Goal: Transaction & Acquisition: Obtain resource

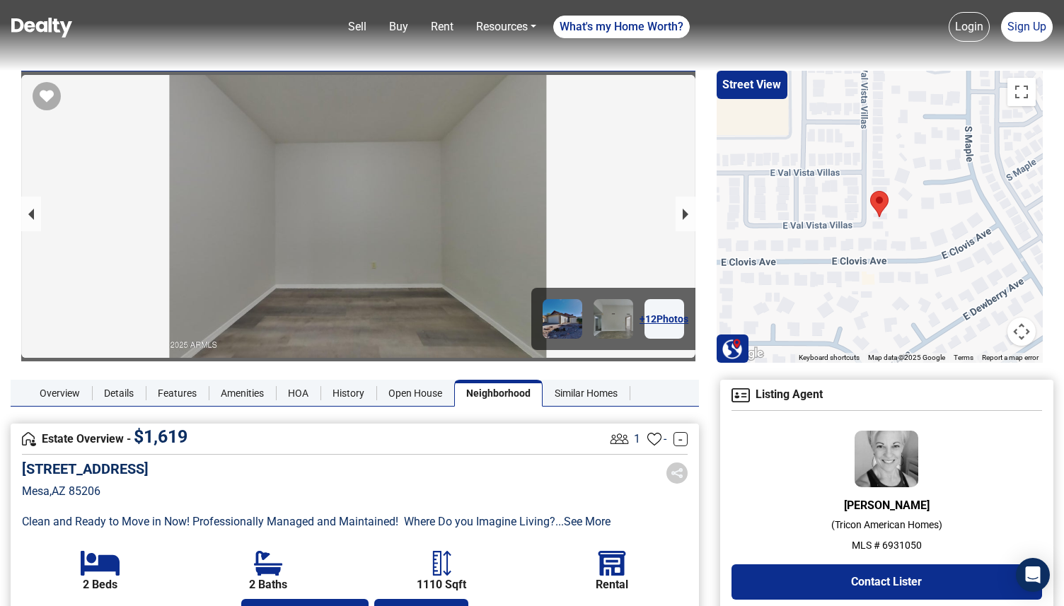
scroll to position [1687, 0]
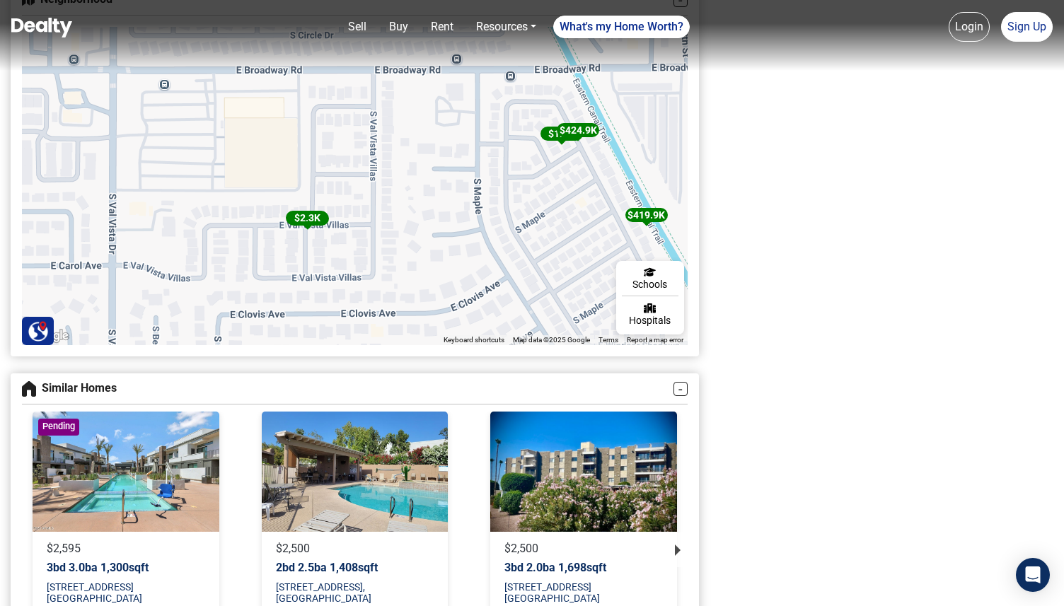
drag, startPoint x: 531, startPoint y: 207, endPoint x: 563, endPoint y: 292, distance: 90.4
click at [565, 291] on div "$ 395K $ 2.3K $ 1.8K $ 424.9K $ 460K $ 419.9K $ 38K $ 479K $ 409K $ 178K $ 399K…" at bounding box center [923, 617] width 1070 height 695
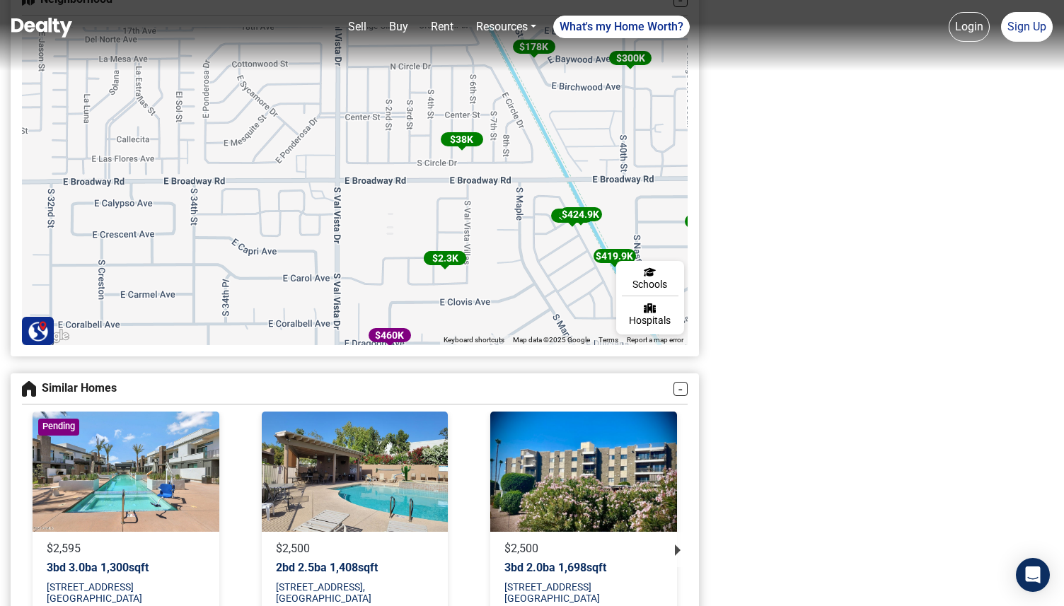
drag, startPoint x: 853, startPoint y: 247, endPoint x: 836, endPoint y: 606, distance: 359.1
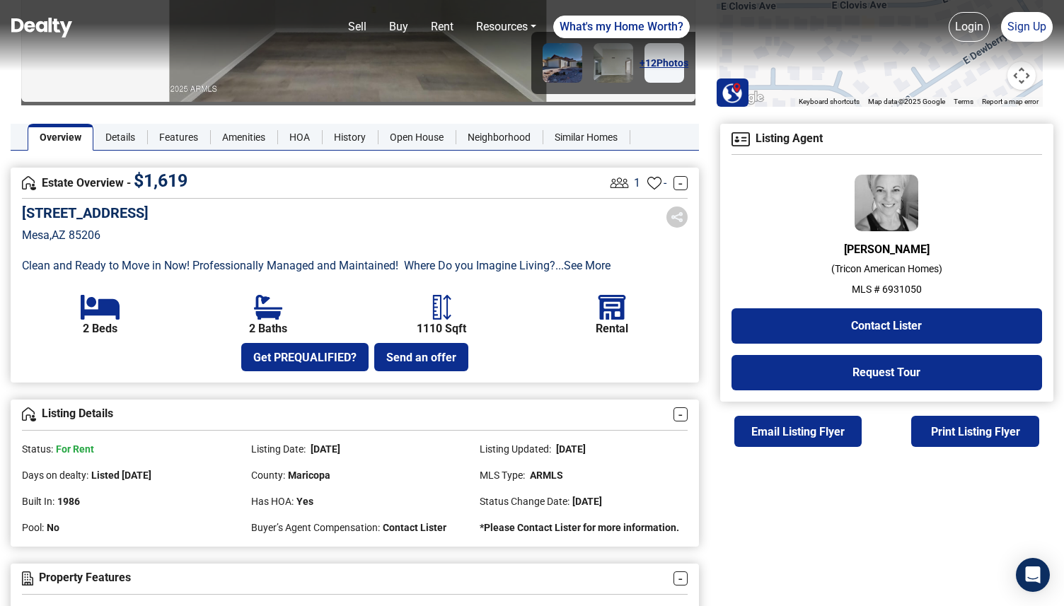
scroll to position [0, 0]
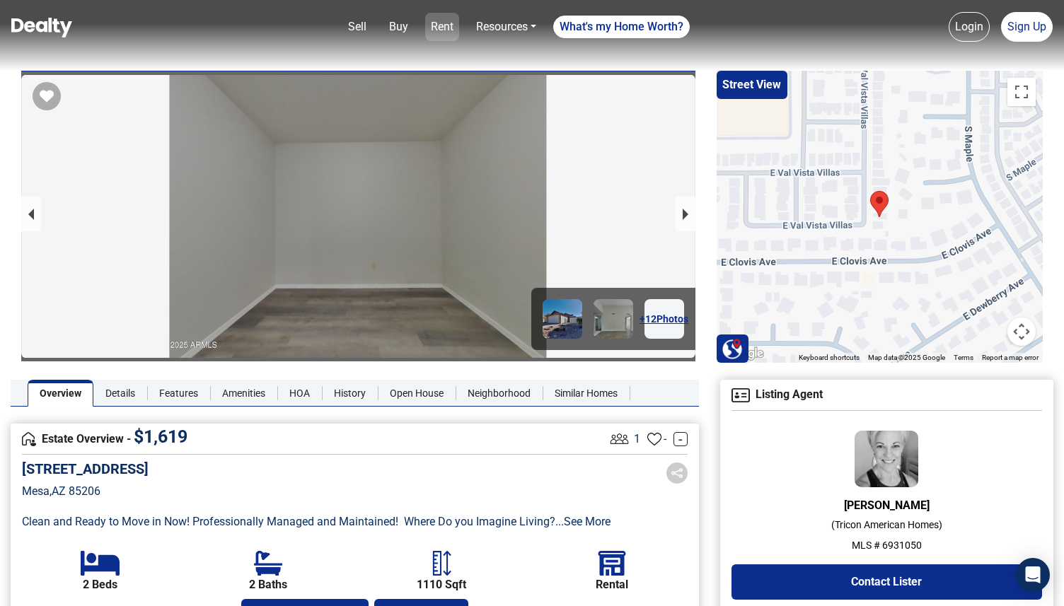
click at [437, 23] on link "Rent" at bounding box center [442, 27] width 34 height 28
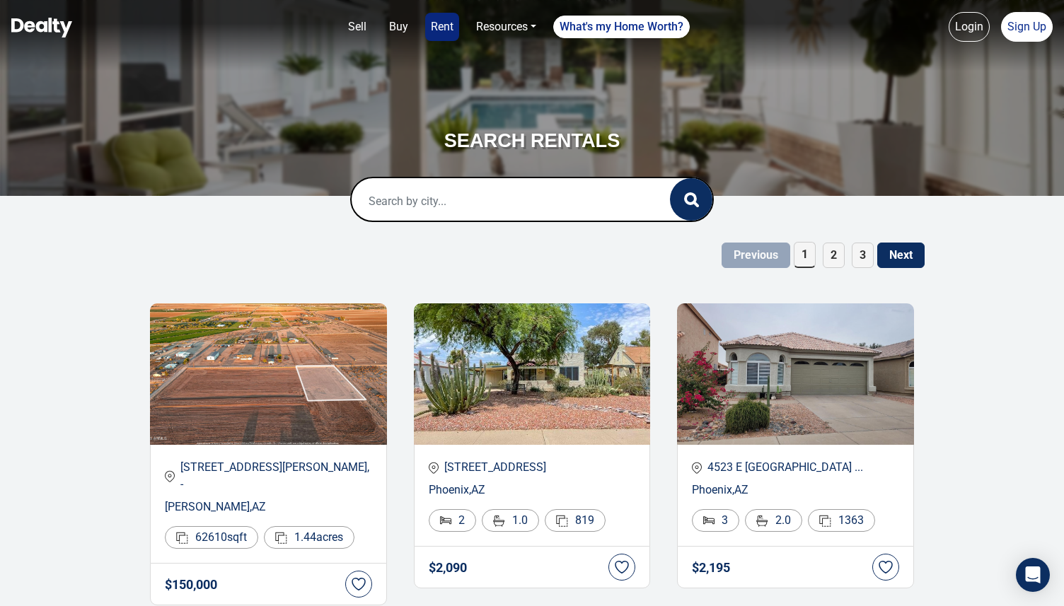
click at [411, 217] on input "text" at bounding box center [496, 200] width 289 height 45
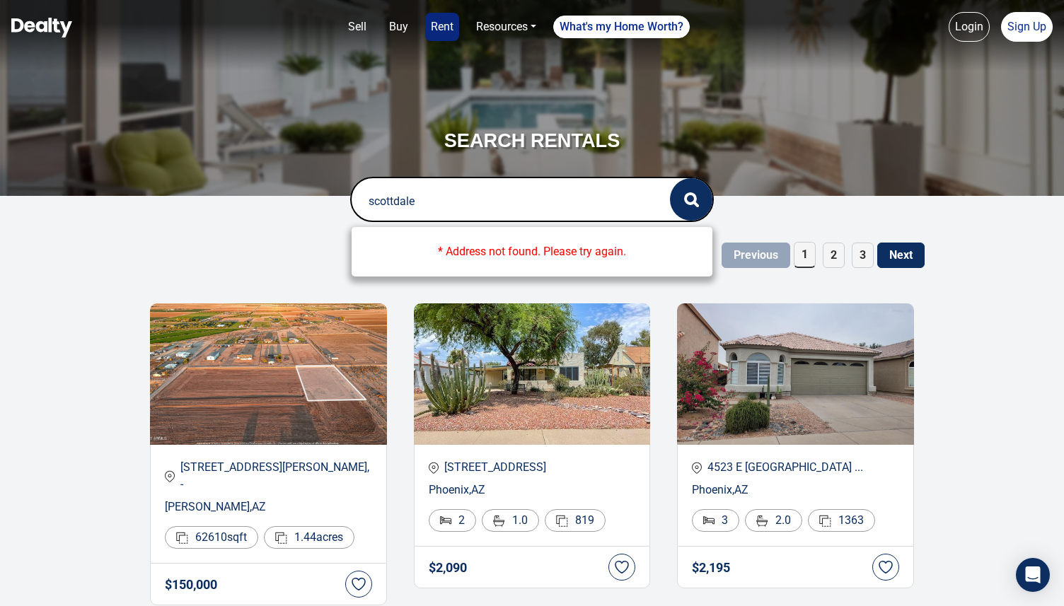
type input "scottdale"
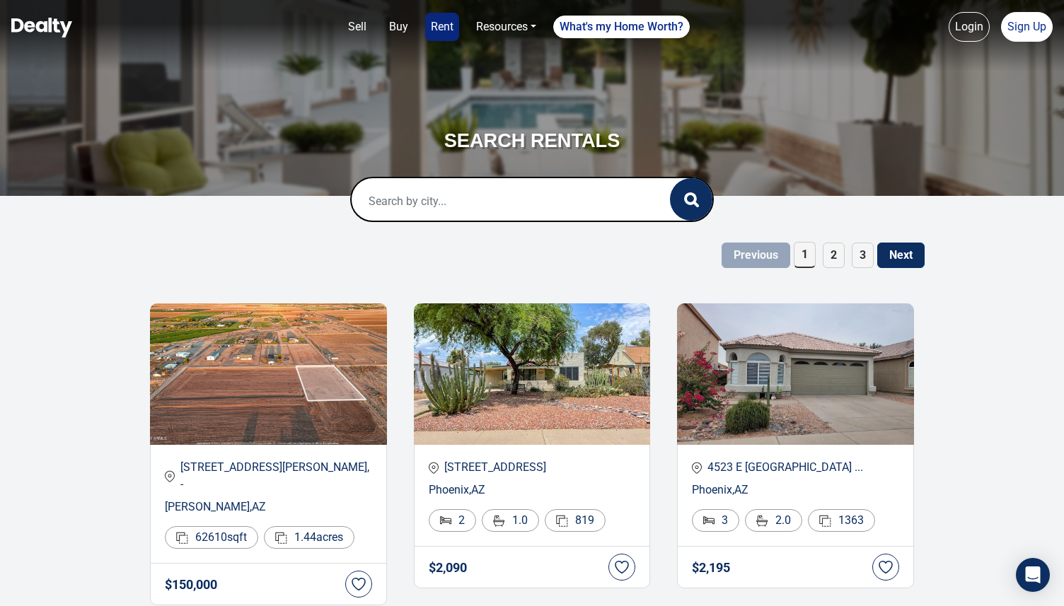
click at [431, 202] on input "text" at bounding box center [496, 200] width 289 height 45
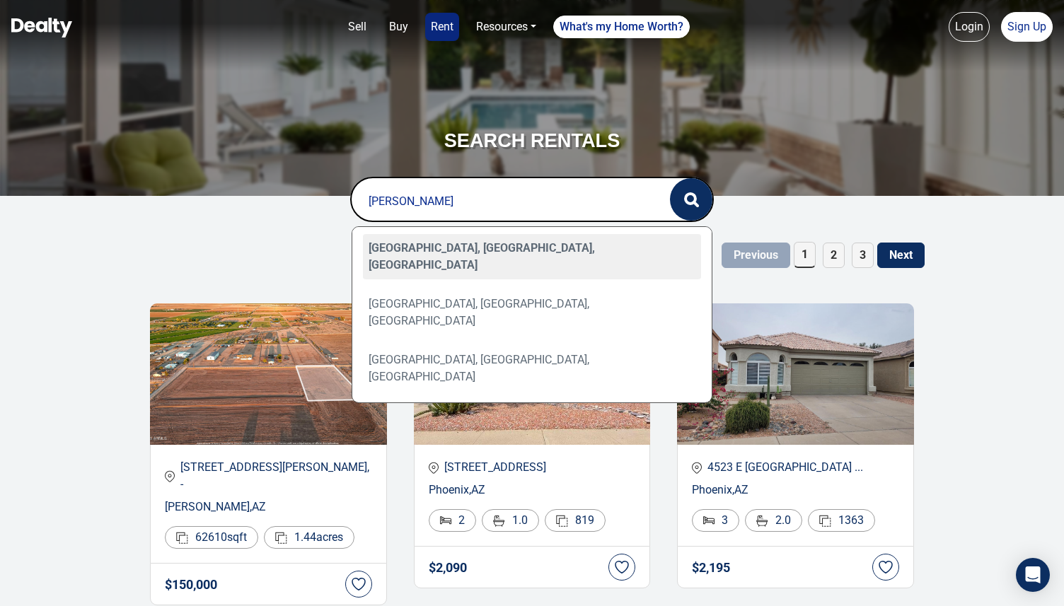
click at [438, 241] on div "[GEOGRAPHIC_DATA], [GEOGRAPHIC_DATA], [GEOGRAPHIC_DATA]" at bounding box center [532, 256] width 339 height 45
type input "[GEOGRAPHIC_DATA], [GEOGRAPHIC_DATA], [GEOGRAPHIC_DATA]"
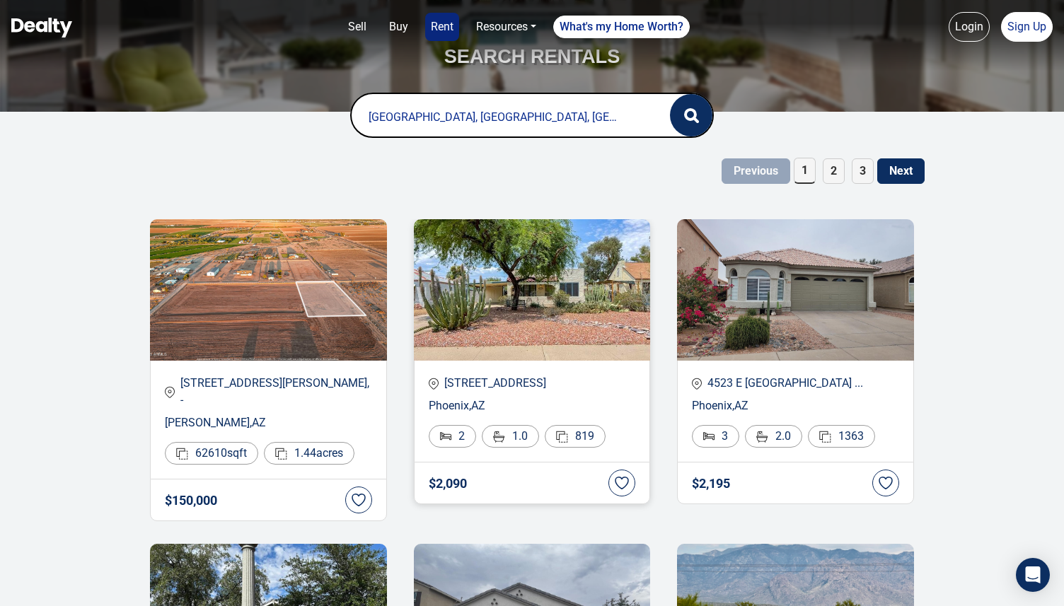
scroll to position [81, 0]
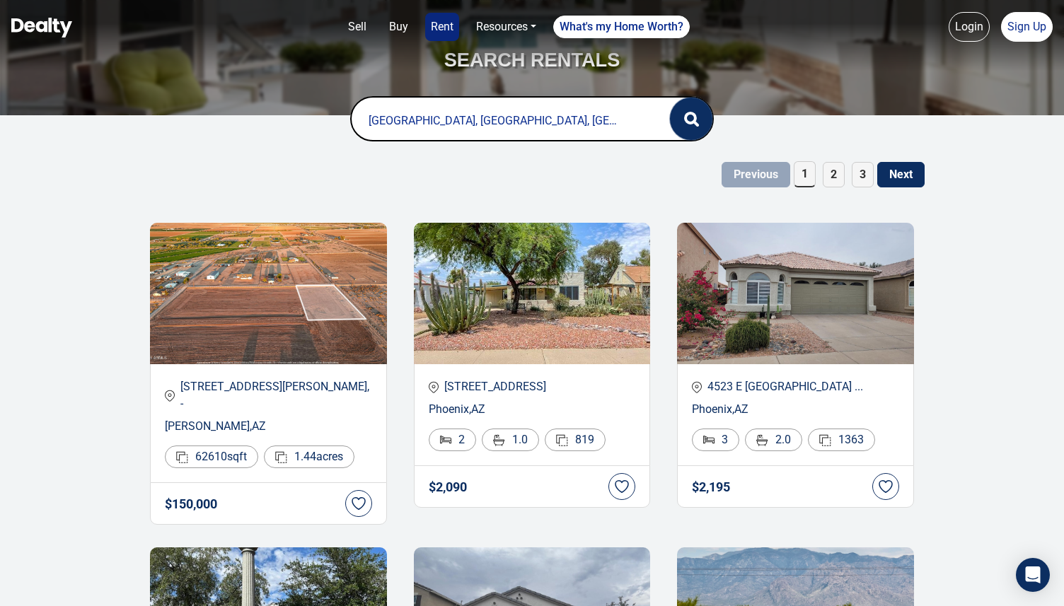
click at [703, 119] on button "button" at bounding box center [691, 119] width 42 height 42
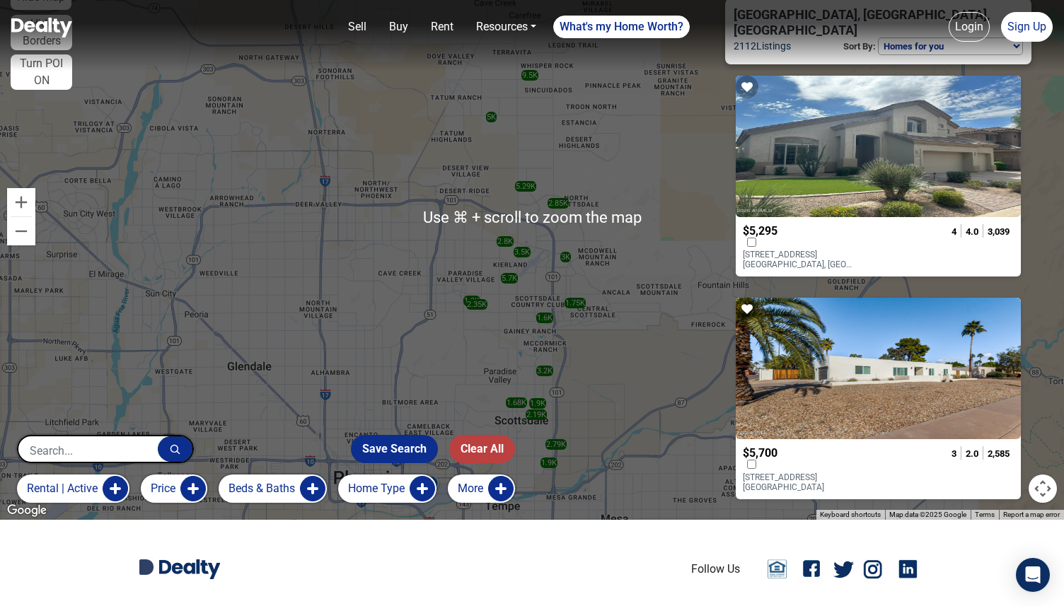
scroll to position [135, 0]
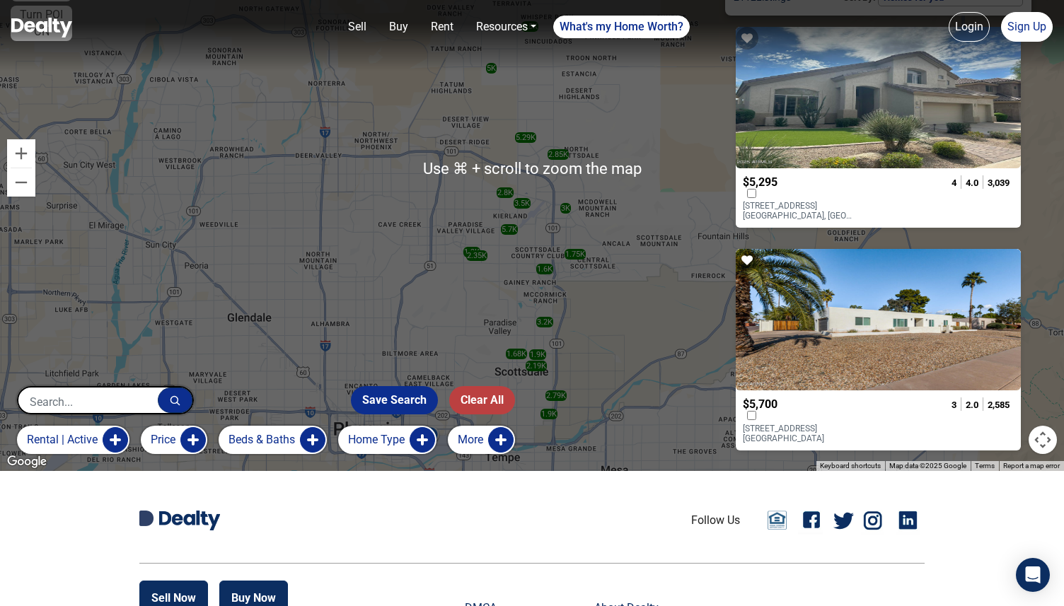
click at [840, 89] on div at bounding box center [878, 98] width 285 height 142
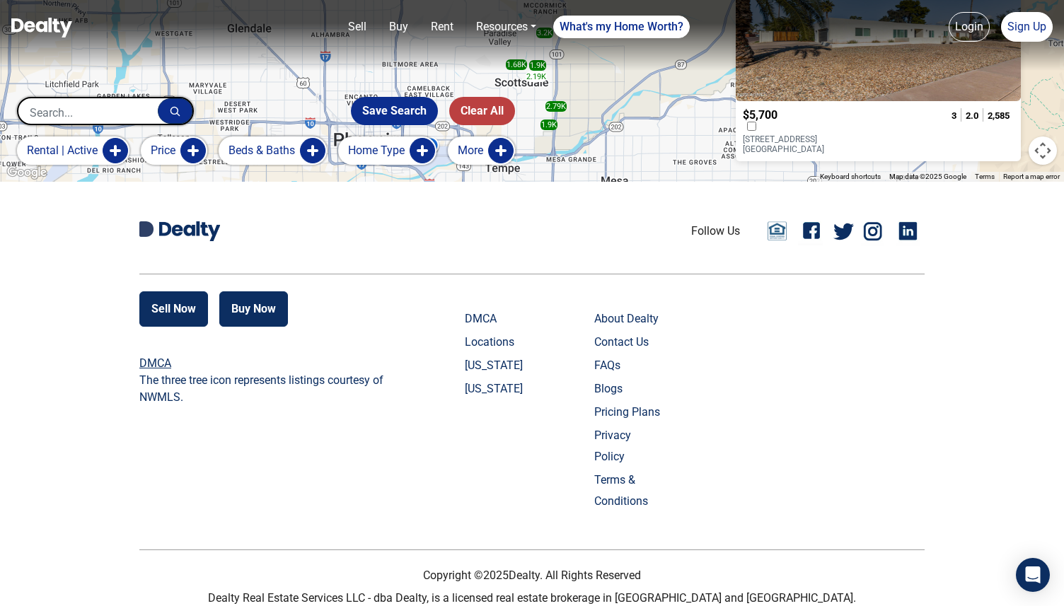
scroll to position [0, 0]
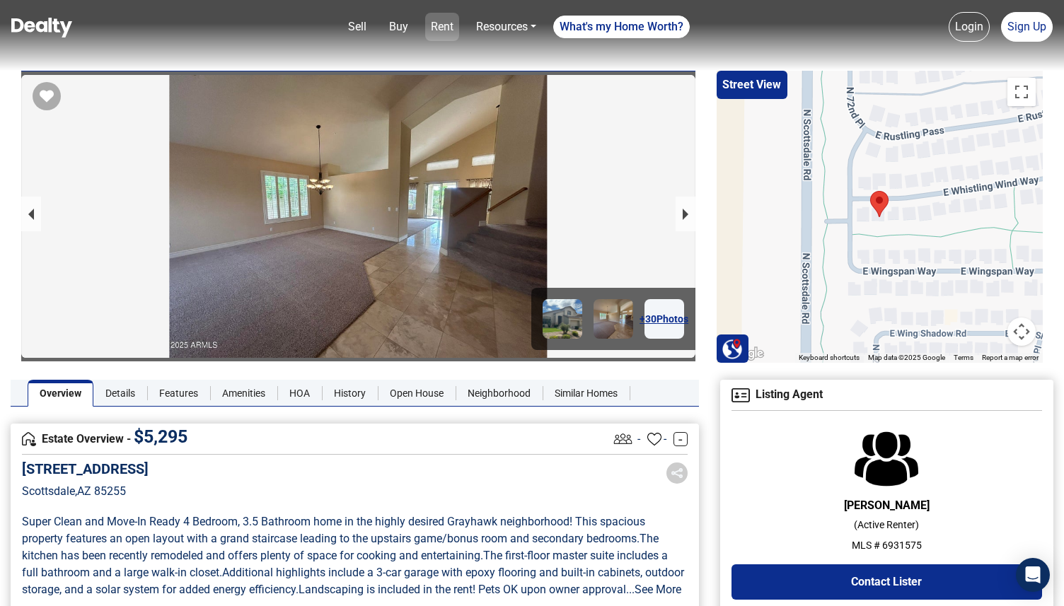
click at [435, 26] on link "Rent" at bounding box center [442, 27] width 34 height 28
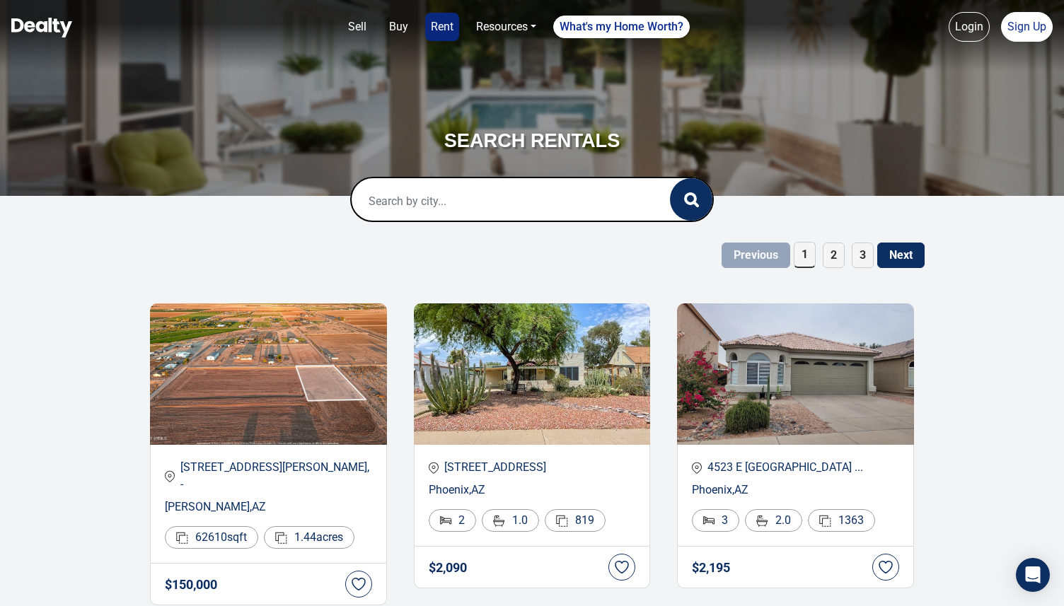
click at [490, 197] on input "text" at bounding box center [496, 200] width 289 height 45
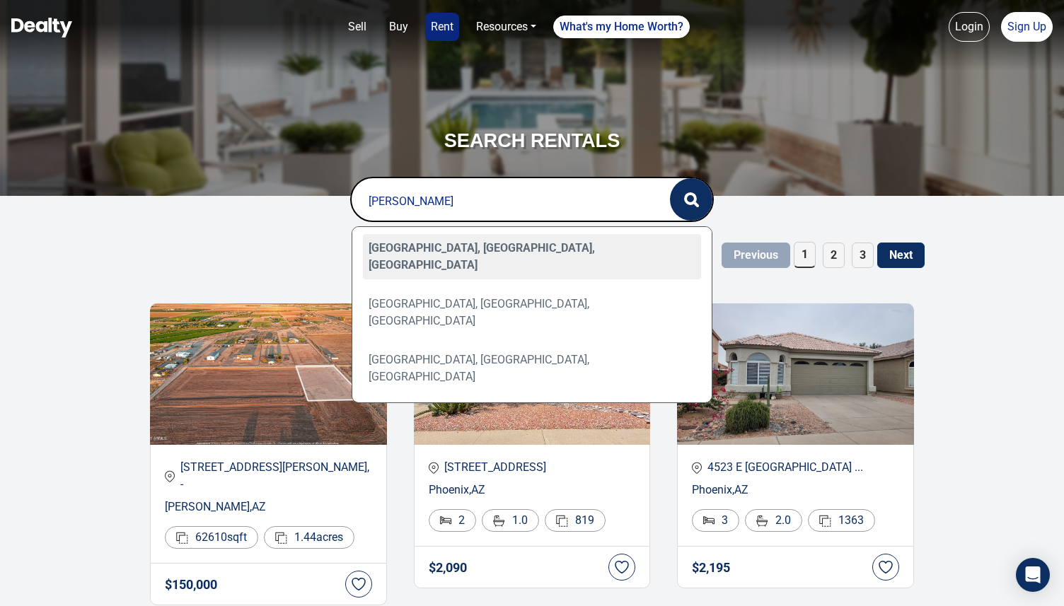
click at [410, 249] on div "[GEOGRAPHIC_DATA], [GEOGRAPHIC_DATA], [GEOGRAPHIC_DATA]" at bounding box center [532, 256] width 339 height 45
type input "[GEOGRAPHIC_DATA], [GEOGRAPHIC_DATA], [GEOGRAPHIC_DATA]"
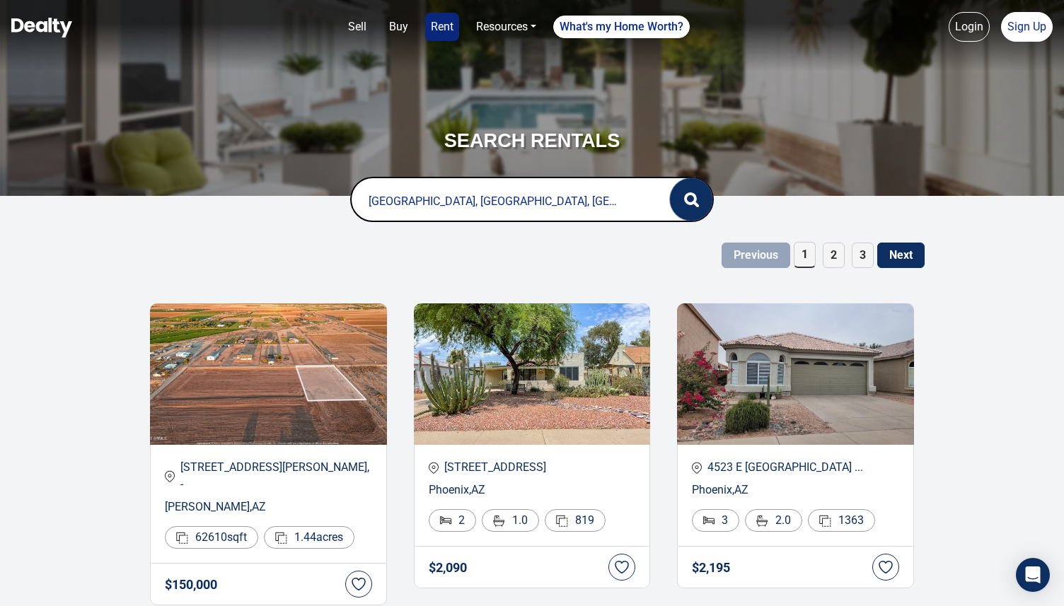
click at [697, 204] on icon "button" at bounding box center [696, 204] width 4 height 4
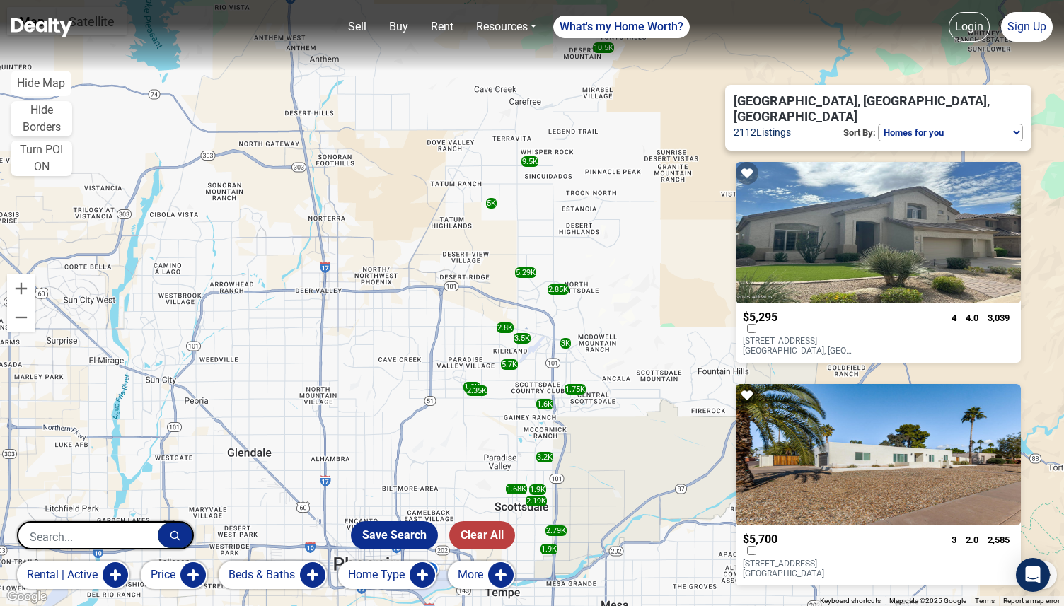
scroll to position [425, 0]
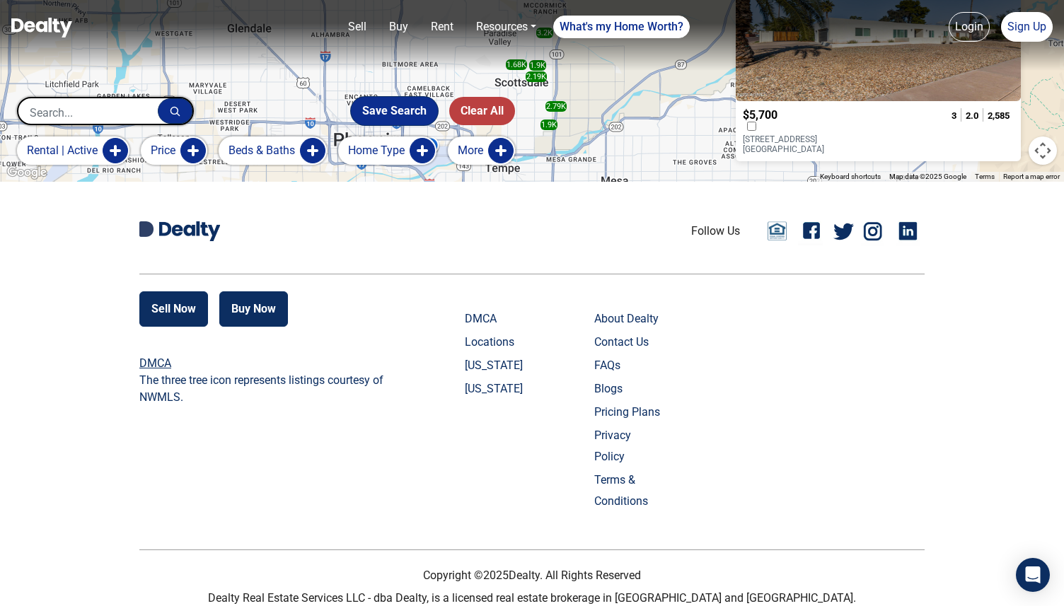
click at [408, 106] on button "Save Search" at bounding box center [394, 111] width 87 height 28
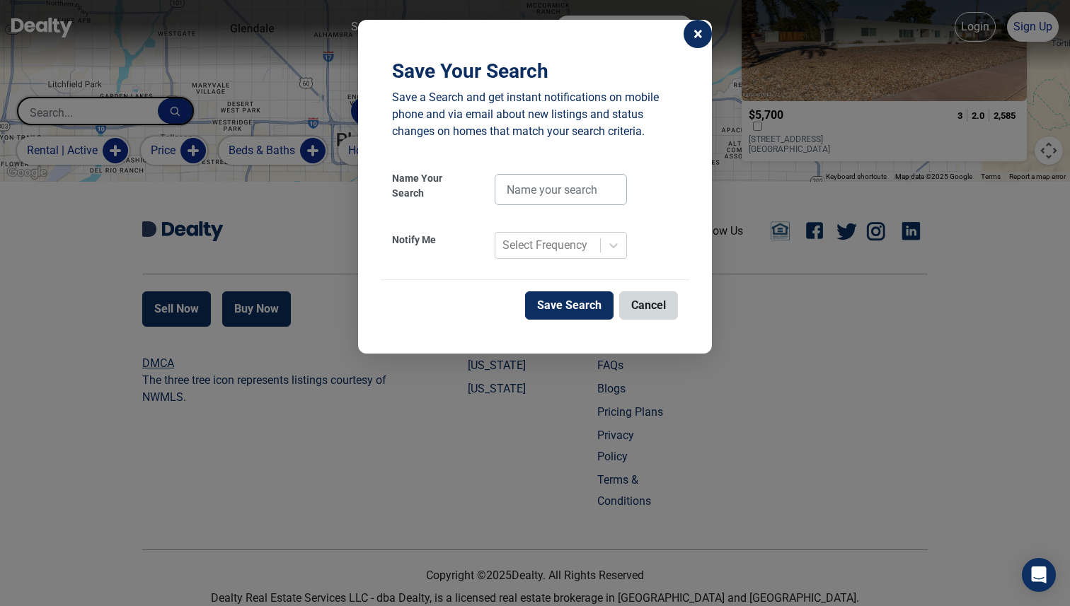
click at [701, 35] on span "×" at bounding box center [697, 33] width 9 height 17
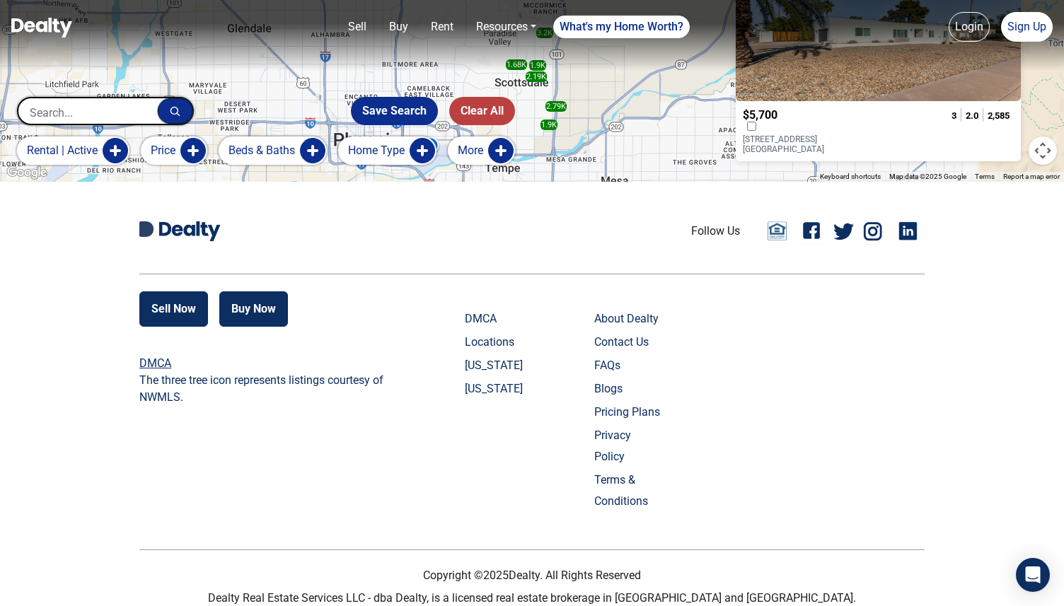
click at [172, 113] on icon "button" at bounding box center [175, 111] width 11 height 11
click at [105, 116] on input "text" at bounding box center [87, 112] width 139 height 28
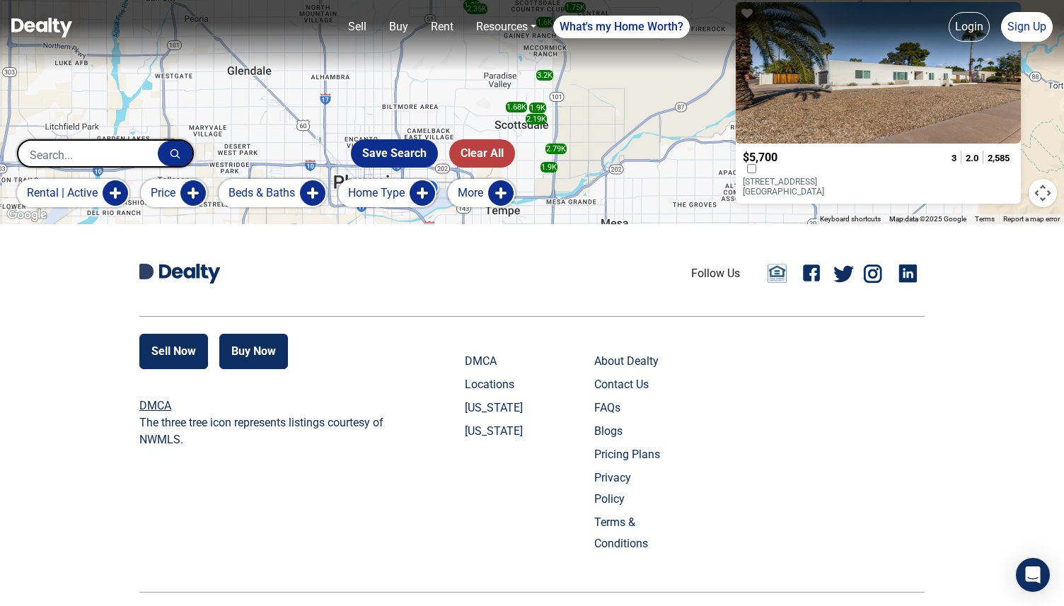
scroll to position [369, 0]
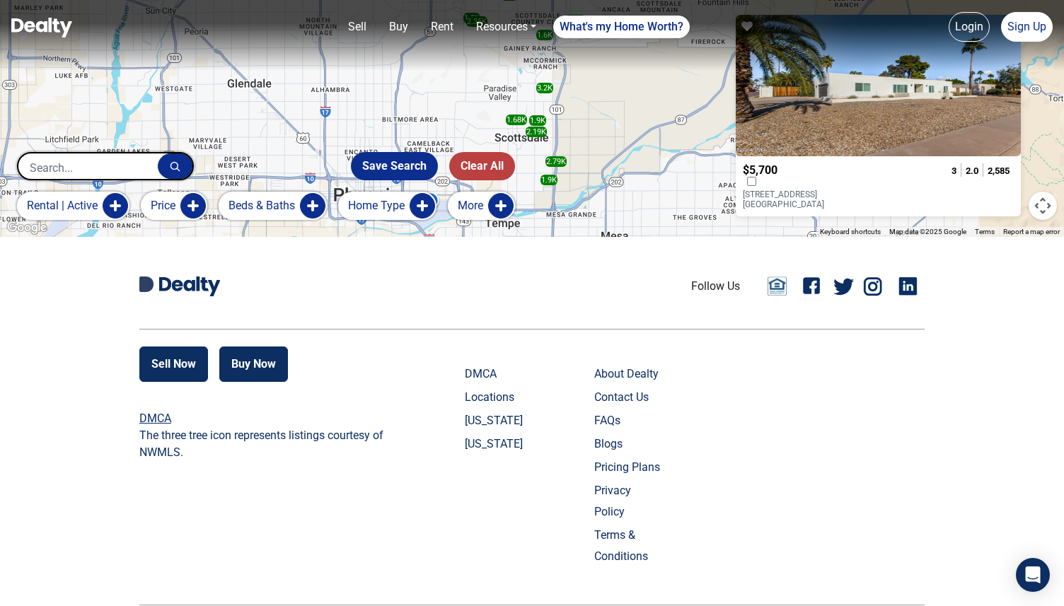
click at [507, 204] on button "More" at bounding box center [481, 206] width 67 height 28
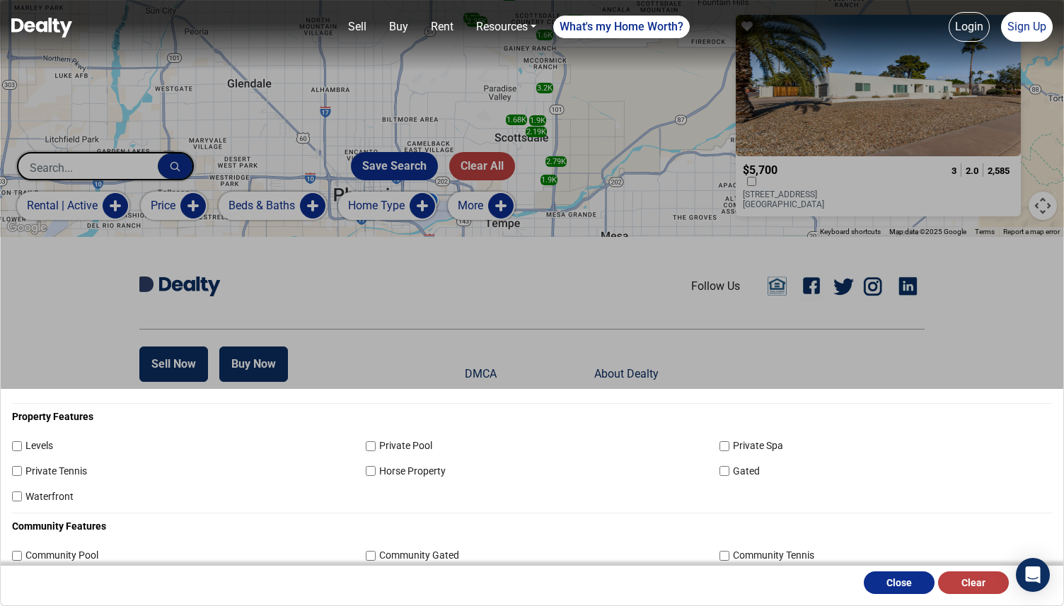
scroll to position [60, 0]
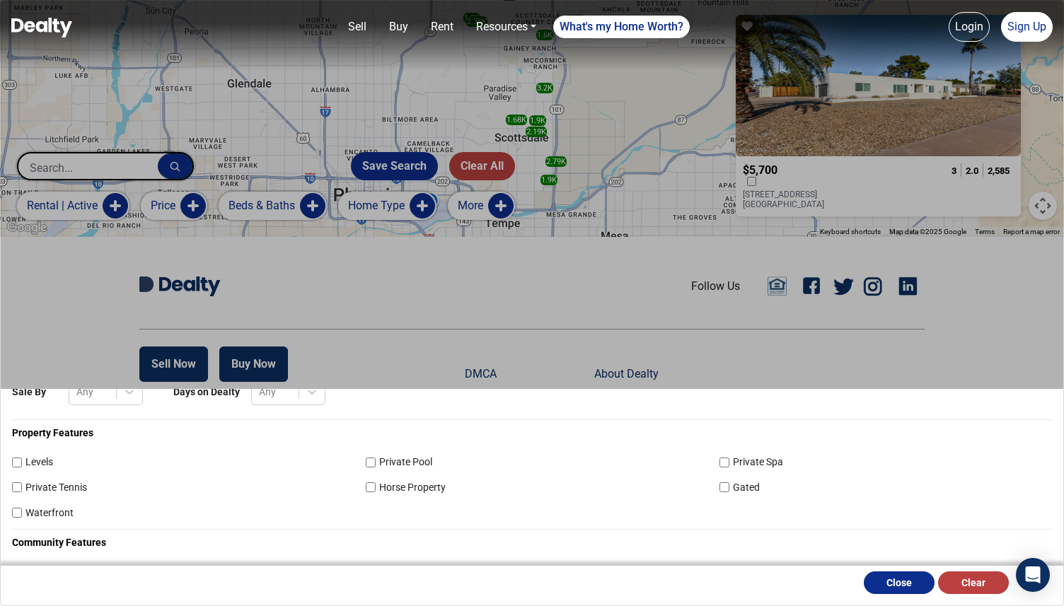
click at [353, 273] on div "Max HOA Any Garage Spaces Any Sale By Any Days on Dealty Any Property Features …" at bounding box center [532, 303] width 1064 height 606
click at [918, 586] on button "Close" at bounding box center [899, 583] width 71 height 23
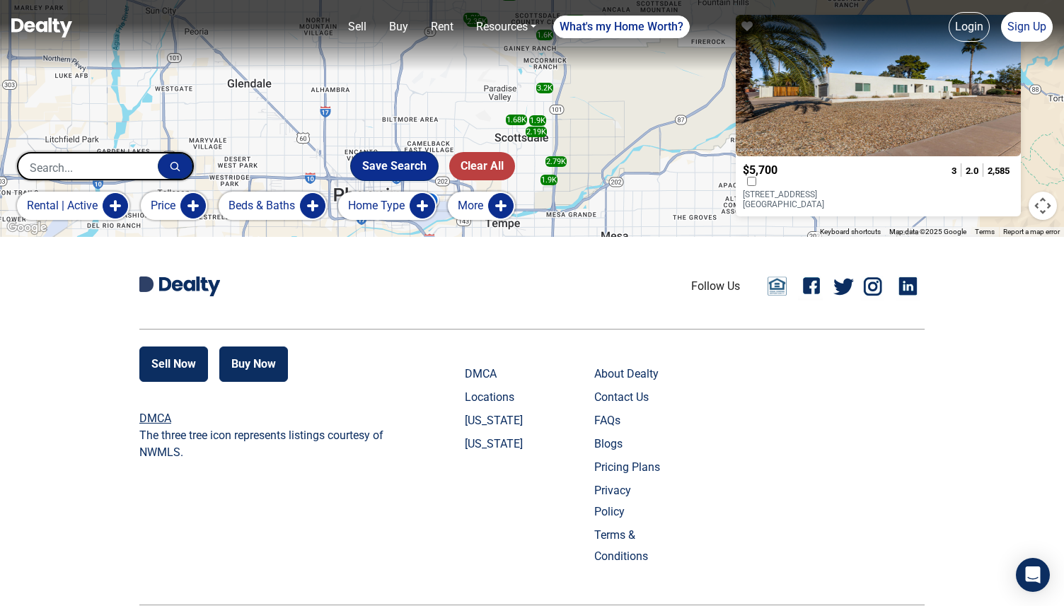
click at [422, 166] on button "Save Search" at bounding box center [394, 166] width 87 height 28
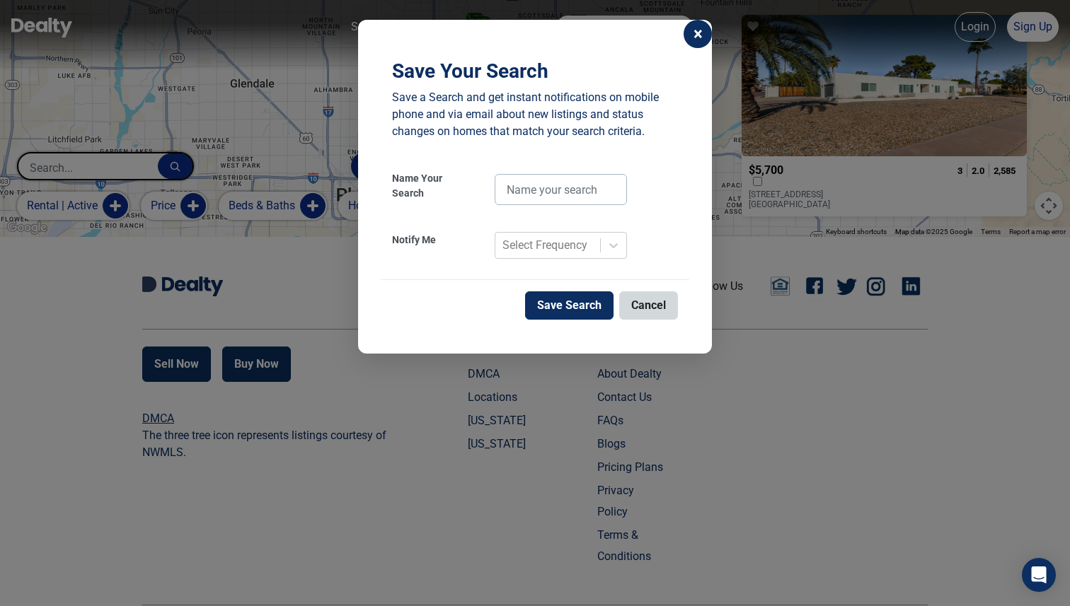
click at [701, 37] on span "×" at bounding box center [697, 33] width 9 height 17
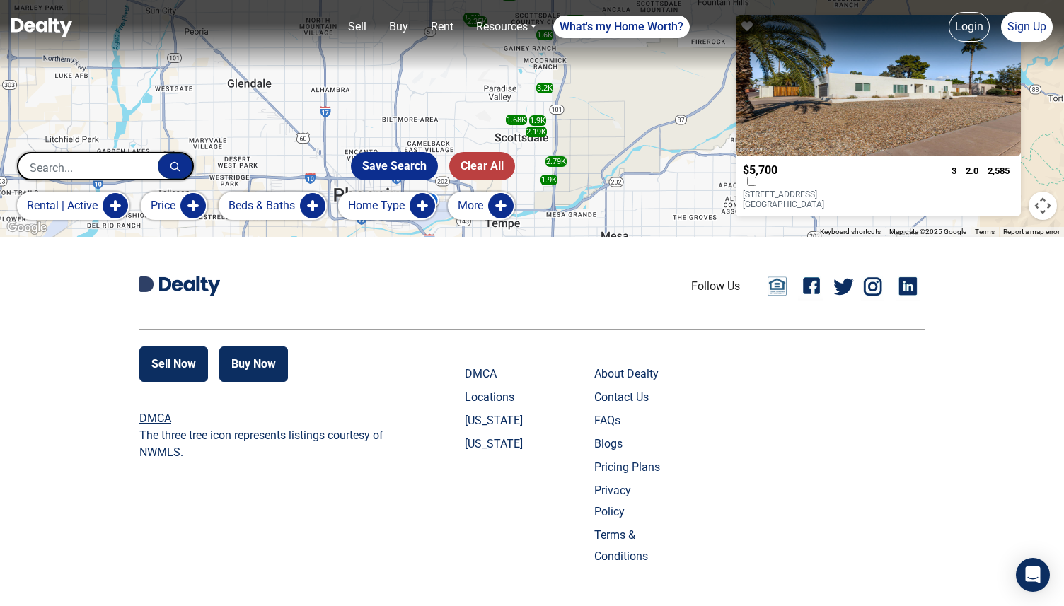
click at [320, 205] on button "Beds & Baths" at bounding box center [273, 206] width 108 height 28
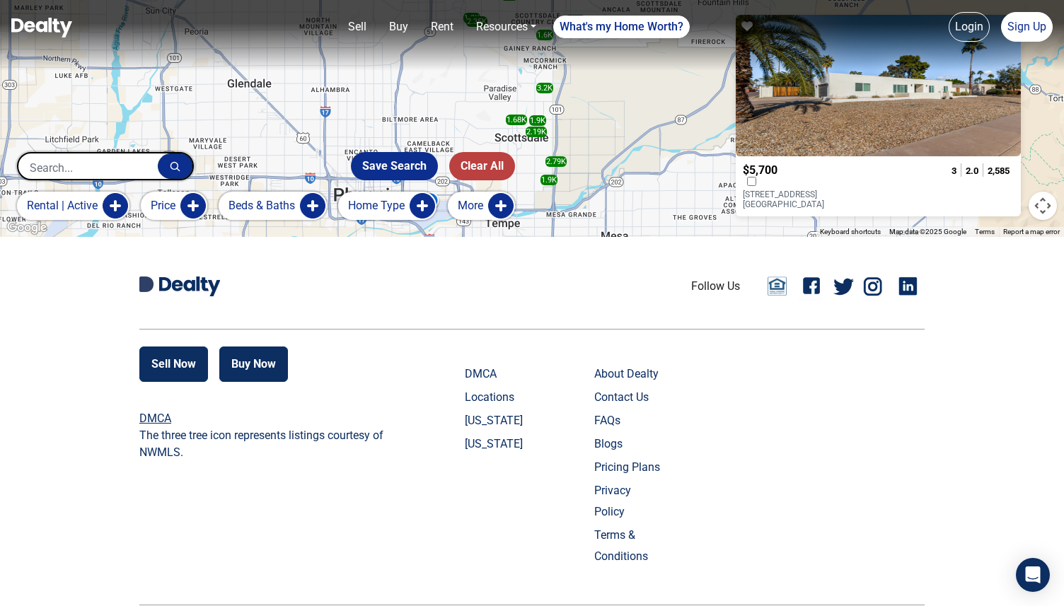
click at [509, 202] on button "More" at bounding box center [481, 206] width 67 height 28
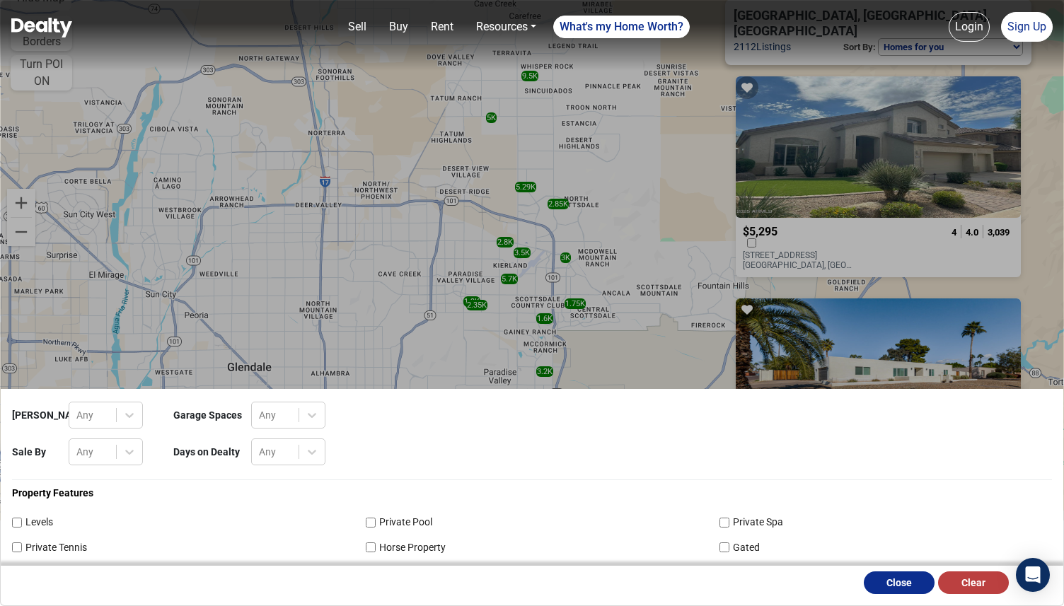
scroll to position [92, 0]
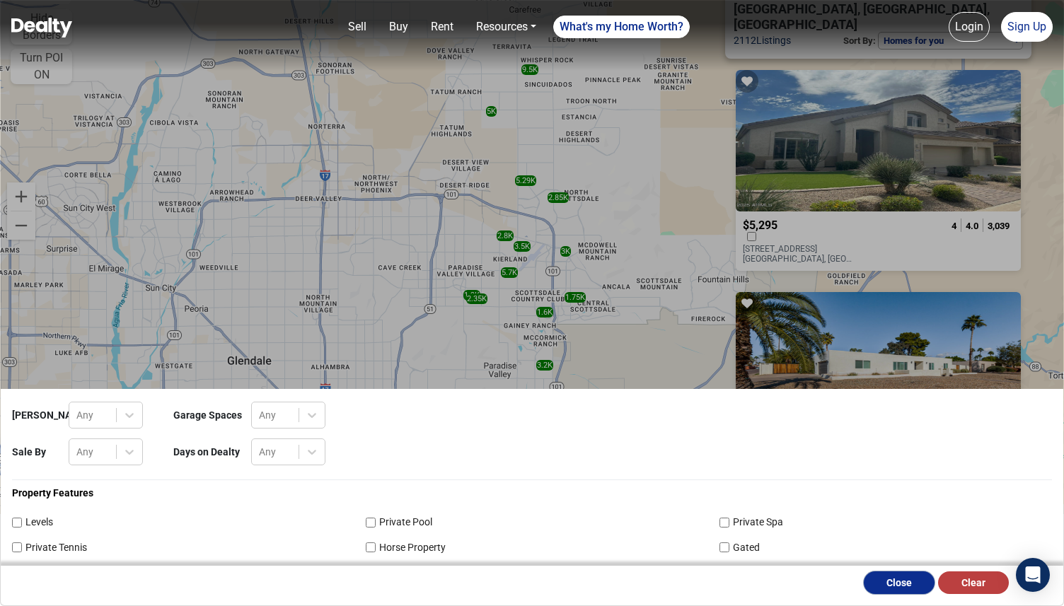
click at [912, 585] on button "Close" at bounding box center [899, 583] width 71 height 23
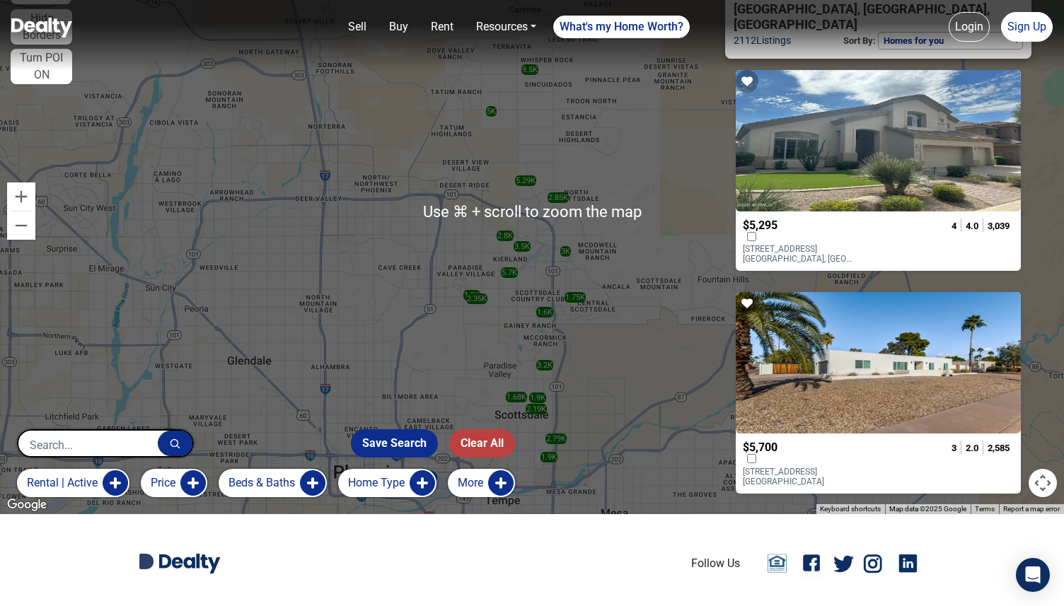
scroll to position [0, 0]
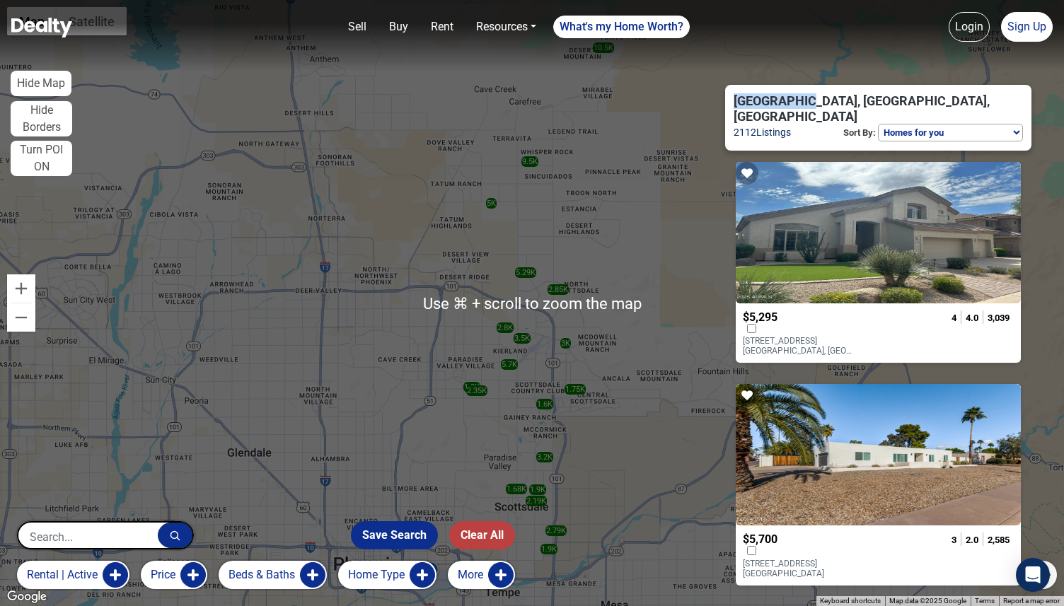
drag, startPoint x: 845, startPoint y: 95, endPoint x: 770, endPoint y: 94, distance: 75.0
click at [770, 94] on div "Scottsdale, AZ, USA 2112 Listings Sort By: Homes for you Price (Low to High) Pr…" at bounding box center [878, 339] width 329 height 536
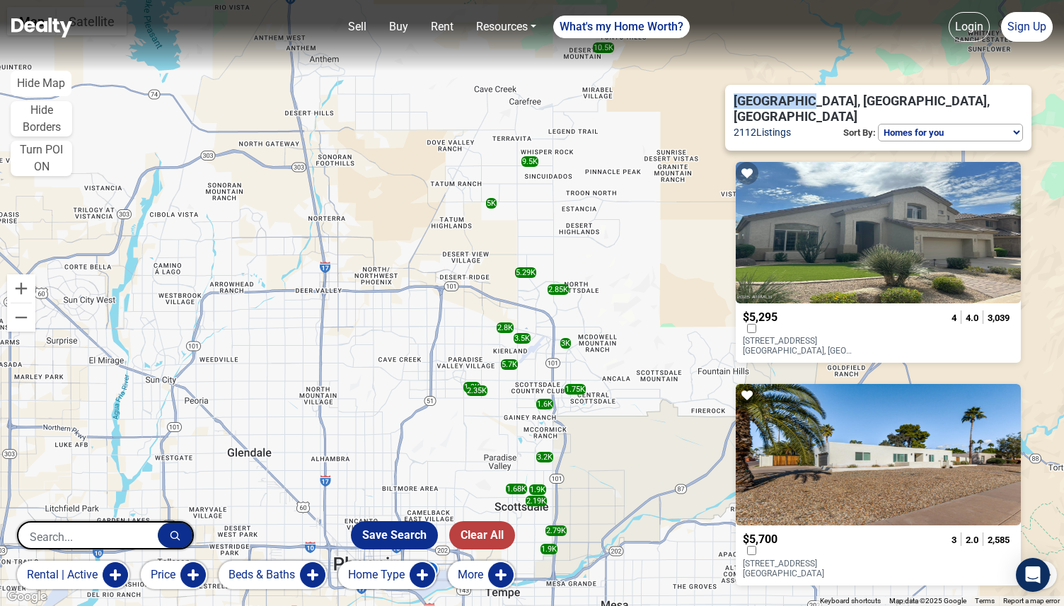
copy span "Scottsdale,"
click at [431, 29] on link "Rent" at bounding box center [442, 27] width 34 height 28
